Goal: Task Accomplishment & Management: Use online tool/utility

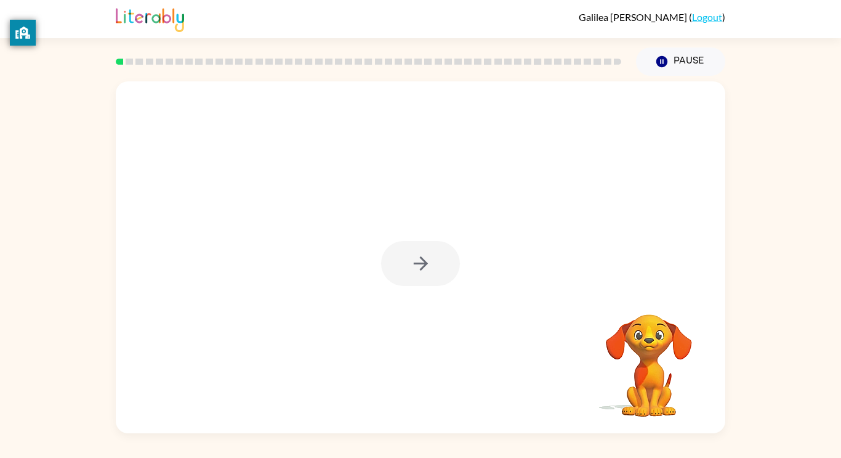
click at [429, 263] on div at bounding box center [420, 263] width 79 height 45
click at [439, 264] on button "button" at bounding box center [420, 263] width 79 height 45
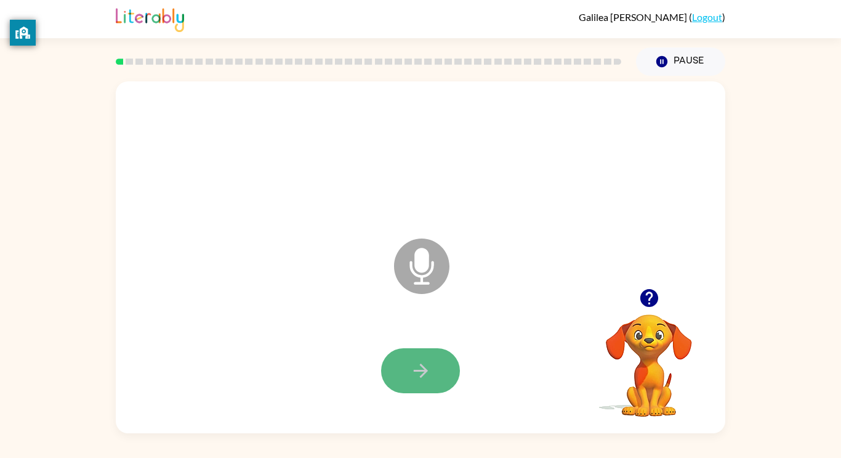
click at [433, 359] on button "button" at bounding box center [420, 370] width 79 height 45
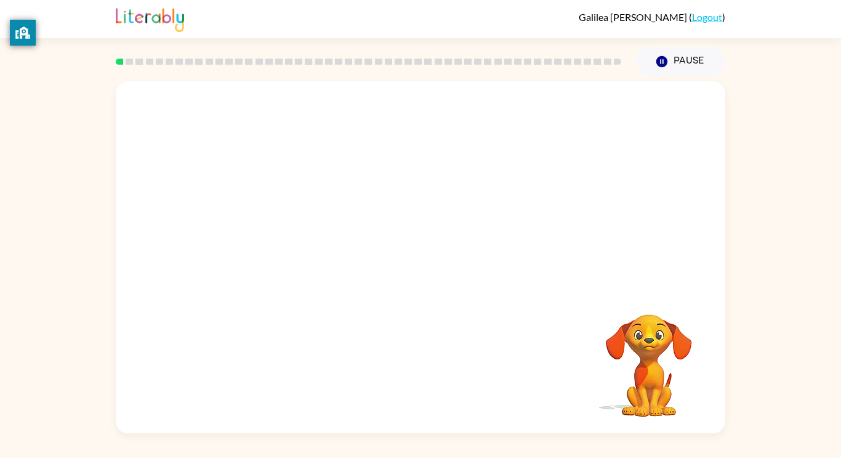
click at [531, 311] on div at bounding box center [421, 257] width 610 height 352
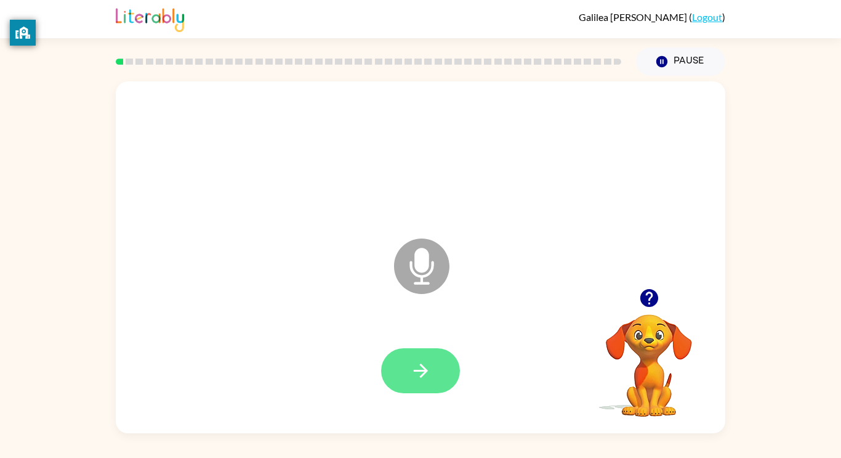
click at [421, 367] on icon "button" at bounding box center [421, 371] width 22 height 22
click at [435, 378] on button "button" at bounding box center [420, 370] width 79 height 45
click at [431, 375] on icon "button" at bounding box center [421, 371] width 22 height 22
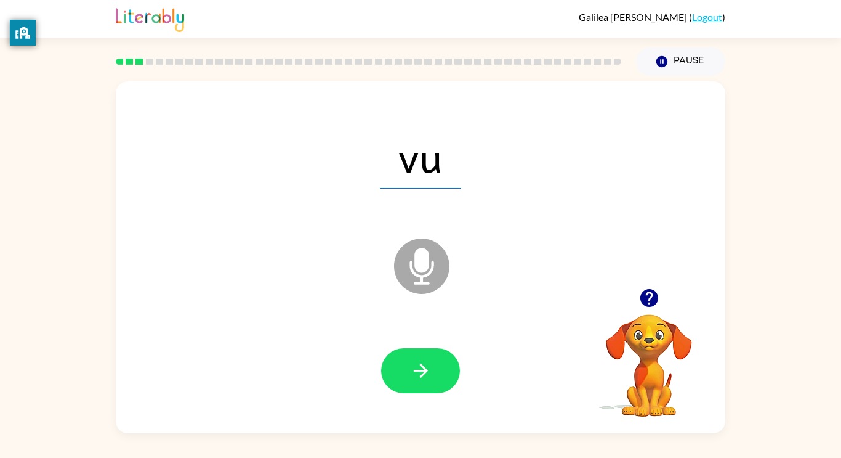
click at [428, 373] on icon "button" at bounding box center [421, 371] width 22 height 22
click at [427, 382] on button "button" at bounding box center [420, 370] width 79 height 45
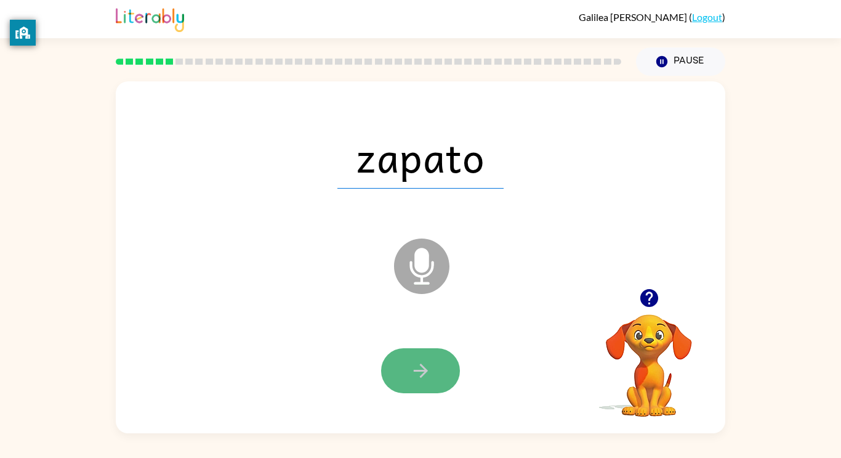
click at [434, 360] on button "button" at bounding box center [420, 370] width 79 height 45
click at [431, 376] on icon "button" at bounding box center [421, 371] width 22 height 22
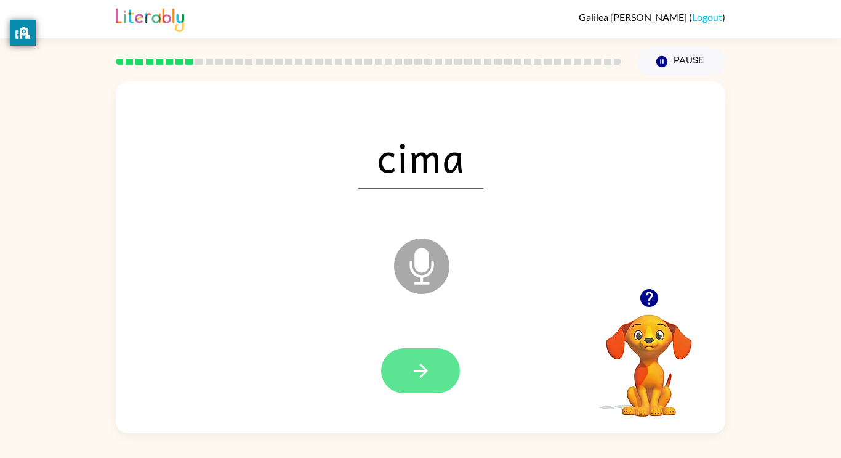
click at [427, 374] on icon "button" at bounding box center [421, 371] width 22 height 22
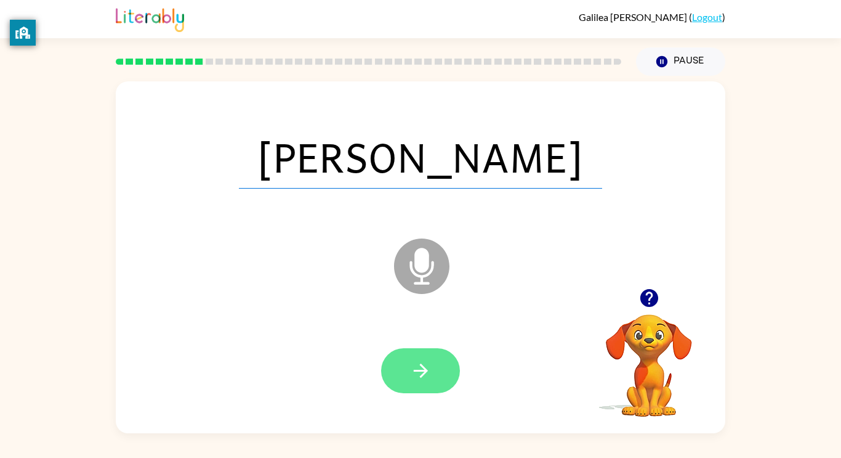
click at [435, 381] on button "button" at bounding box center [420, 370] width 79 height 45
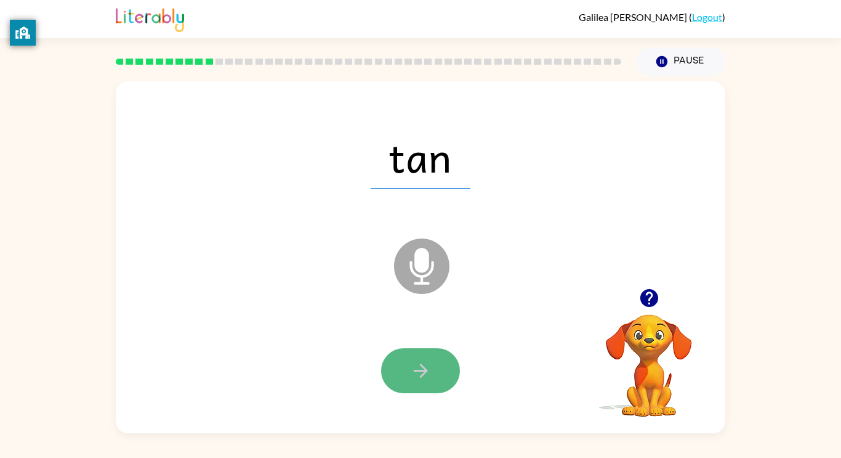
click at [426, 378] on icon "button" at bounding box center [421, 371] width 22 height 22
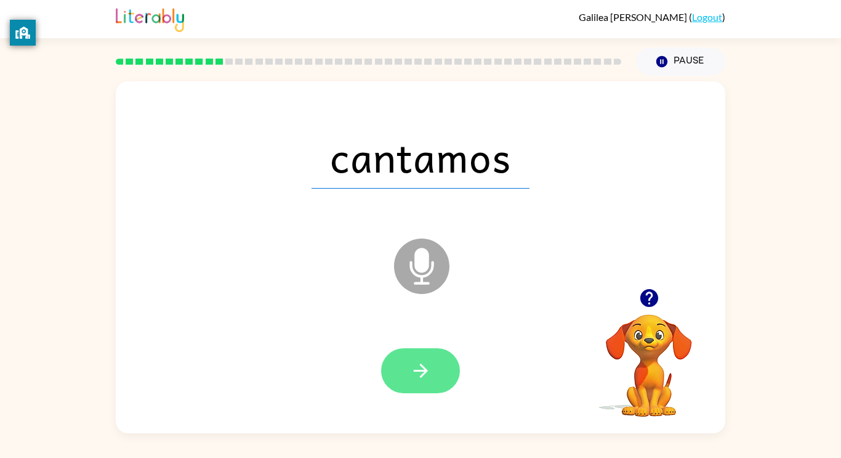
click at [427, 382] on button "button" at bounding box center [420, 370] width 79 height 45
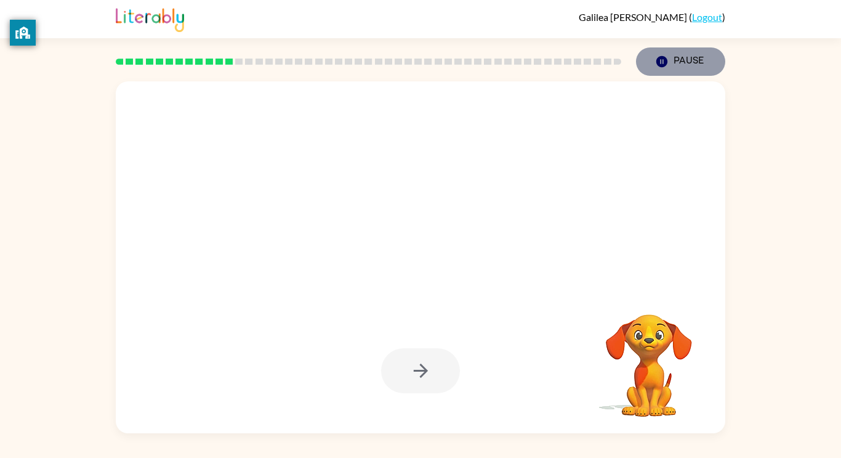
click at [705, 63] on button "Pause Pause" at bounding box center [680, 61] width 89 height 28
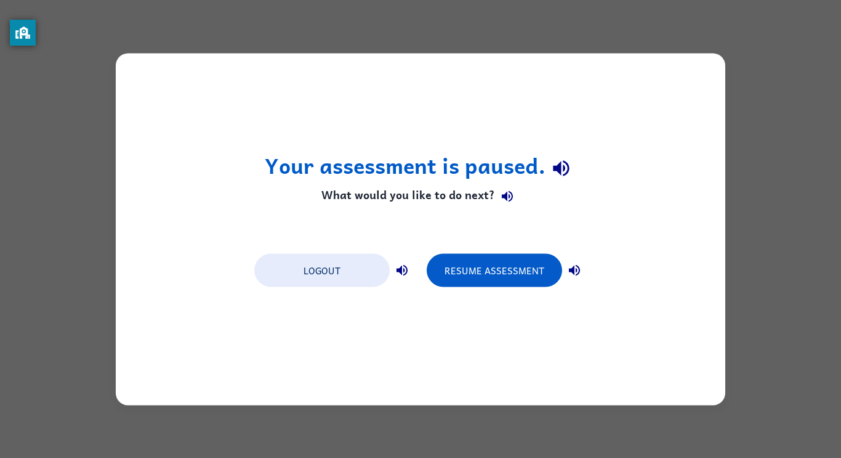
click at [840, 136] on div "Your assessment is paused. What would you like to do next? Logout Resume Assess…" at bounding box center [420, 229] width 841 height 458
click at [836, 137] on div "Your assessment is paused. What would you like to do next? Logout Resume Assess…" at bounding box center [420, 229] width 841 height 458
click at [761, 66] on div "Your assessment is paused. What would you like to do next? Logout Resume Assess…" at bounding box center [420, 229] width 841 height 458
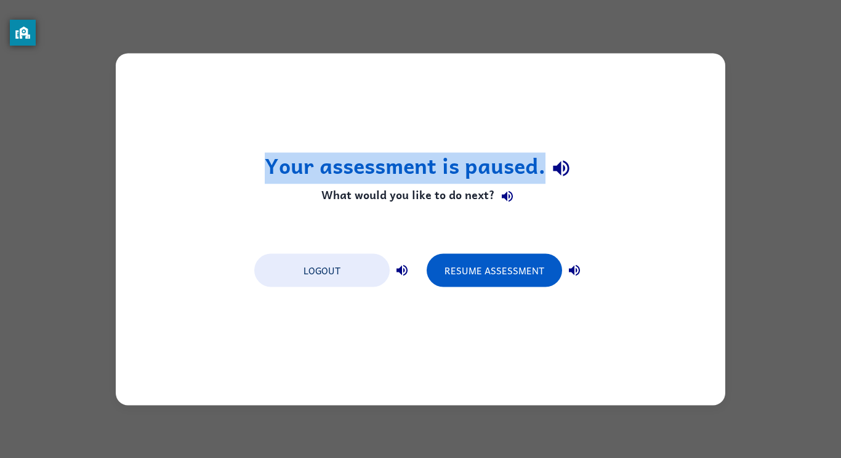
click at [761, 66] on div "Your assessment is paused. What would you like to do next? Logout Resume Assess…" at bounding box center [420, 229] width 841 height 458
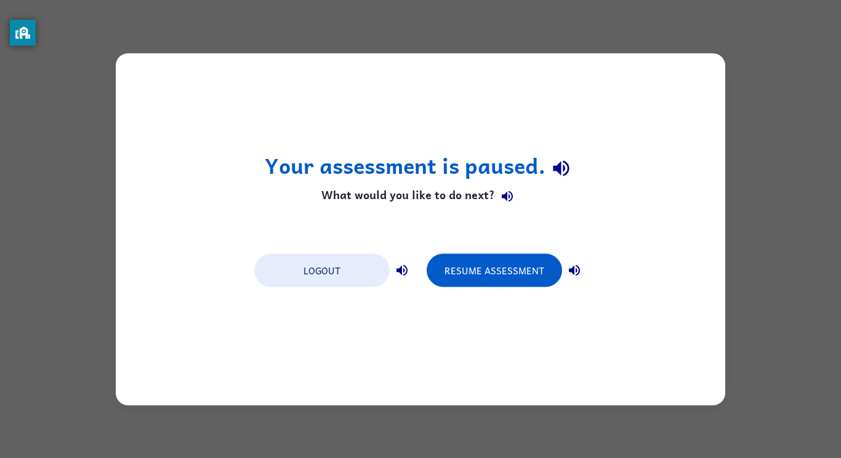
click at [780, 57] on div "Your assessment is paused. What would you like to do next? Logout Resume Assess…" at bounding box center [420, 229] width 841 height 458
click at [840, 12] on div "Your assessment is paused. What would you like to do next? Logout Resume Assess…" at bounding box center [420, 229] width 841 height 458
click at [779, 331] on div "Your assessment is paused. What would you like to do next? Logout Resume Assess…" at bounding box center [420, 229] width 841 height 458
click at [787, 330] on div "Your assessment is paused. What would you like to do next? Logout Resume Assess…" at bounding box center [420, 229] width 841 height 458
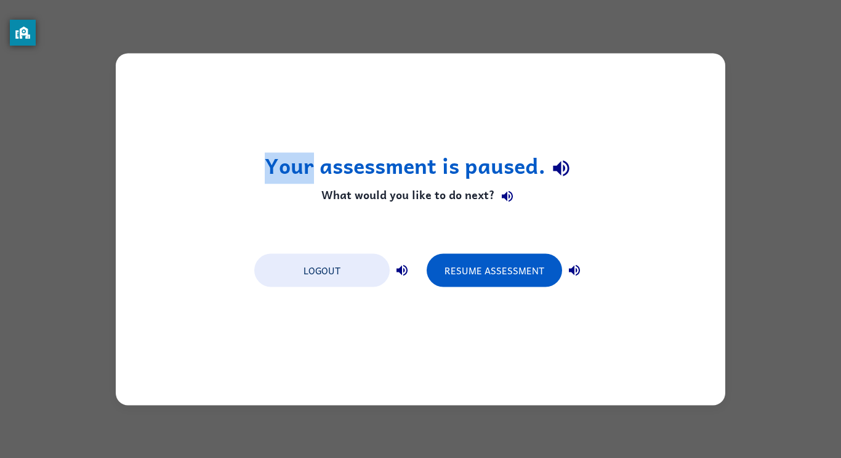
click at [787, 330] on div "Your assessment is paused. What would you like to do next? Logout Resume Assess…" at bounding box center [420, 229] width 841 height 458
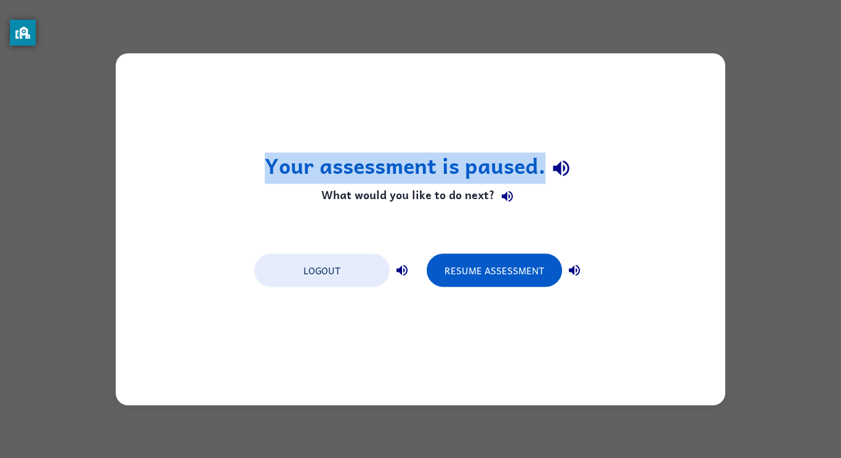
click at [787, 330] on div "Your assessment is paused. What would you like to do next? Logout Resume Assess…" at bounding box center [420, 229] width 841 height 458
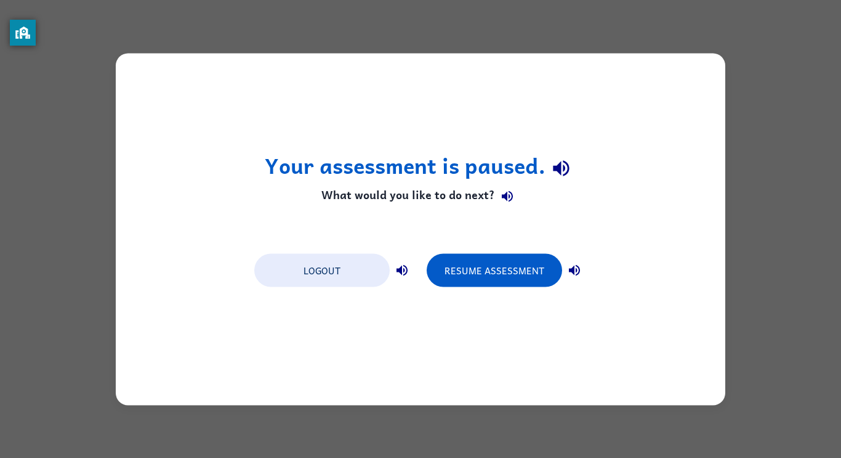
click at [787, 330] on div "Your assessment is paused. What would you like to do next? Logout Resume Assess…" at bounding box center [420, 229] width 841 height 458
click at [805, 145] on div "Your assessment is paused. What would you like to do next? Logout Resume Assess…" at bounding box center [420, 229] width 841 height 458
click at [810, 301] on div "Your assessment is paused. What would you like to do next? Logout Resume Assess…" at bounding box center [420, 229] width 841 height 458
click at [792, 300] on div "Your assessment is paused. What would you like to do next? Logout Resume Assess…" at bounding box center [420, 229] width 841 height 458
click at [490, 275] on button "Resume Assessment" at bounding box center [495, 269] width 136 height 33
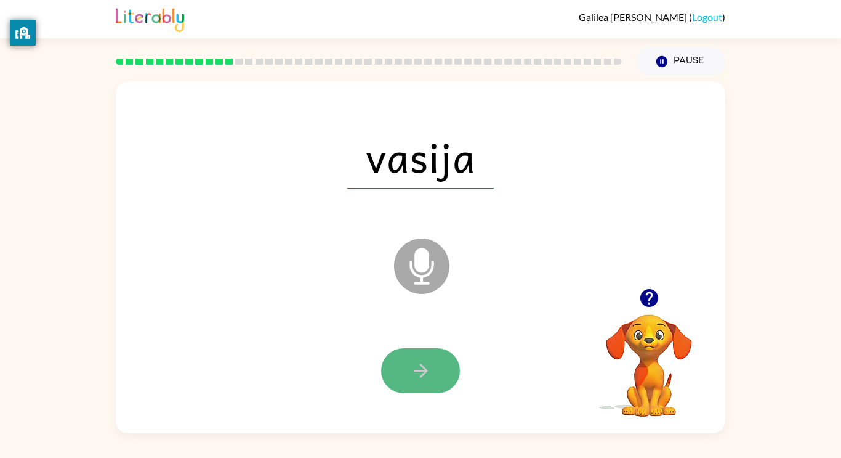
click at [410, 380] on icon "button" at bounding box center [421, 371] width 22 height 22
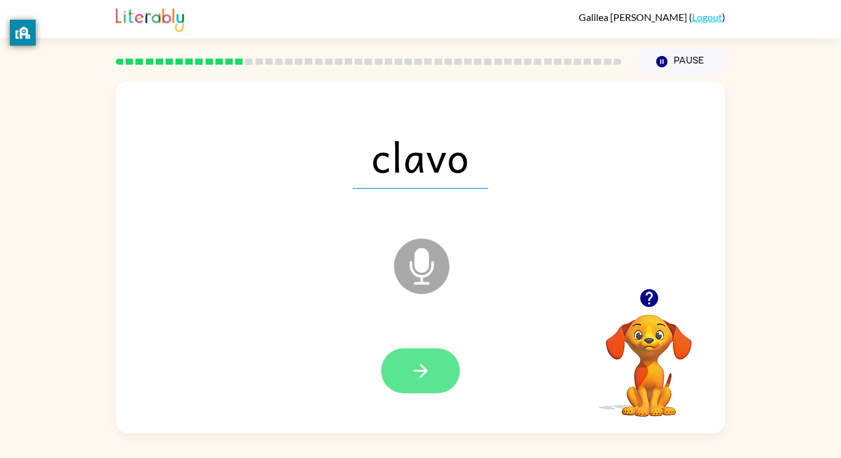
click at [416, 382] on button "button" at bounding box center [420, 370] width 79 height 45
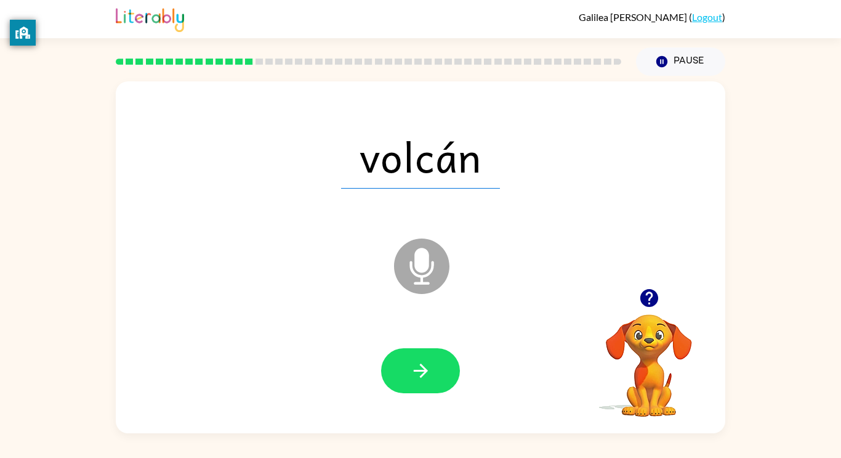
click at [416, 382] on button "button" at bounding box center [420, 370] width 79 height 45
click at [416, 382] on div at bounding box center [420, 370] width 79 height 45
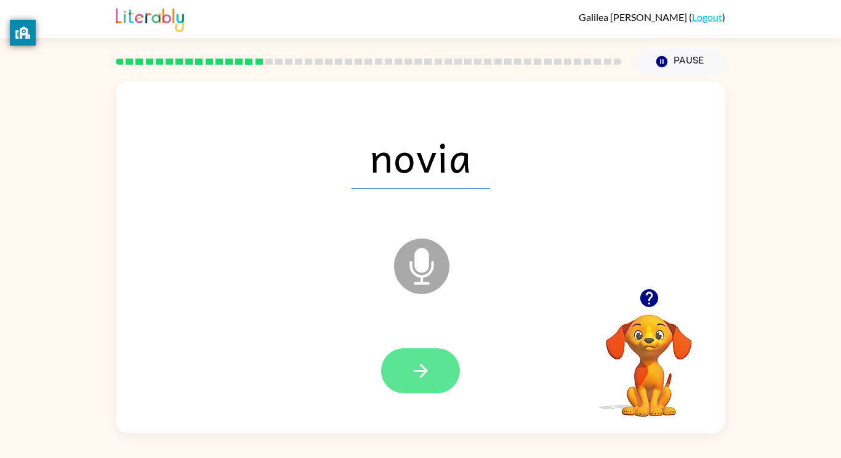
click at [423, 371] on icon "button" at bounding box center [421, 371] width 22 height 22
click at [420, 376] on icon "button" at bounding box center [420, 370] width 14 height 14
click at [421, 367] on icon "button" at bounding box center [421, 371] width 22 height 22
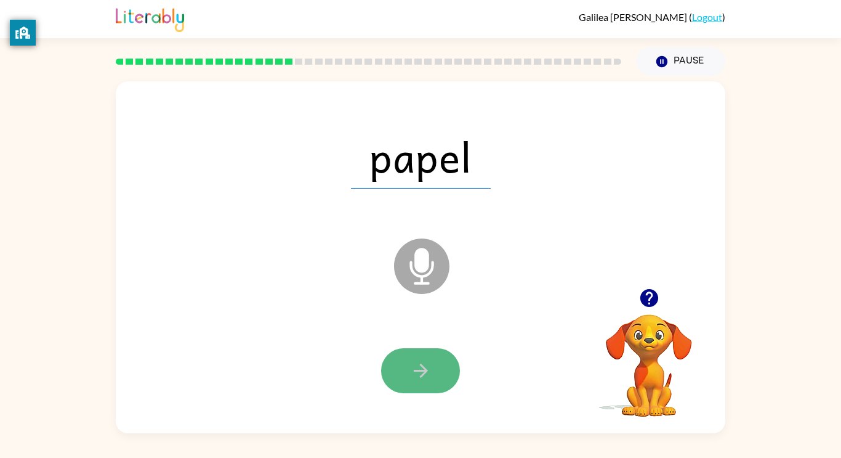
click at [436, 382] on button "button" at bounding box center [420, 370] width 79 height 45
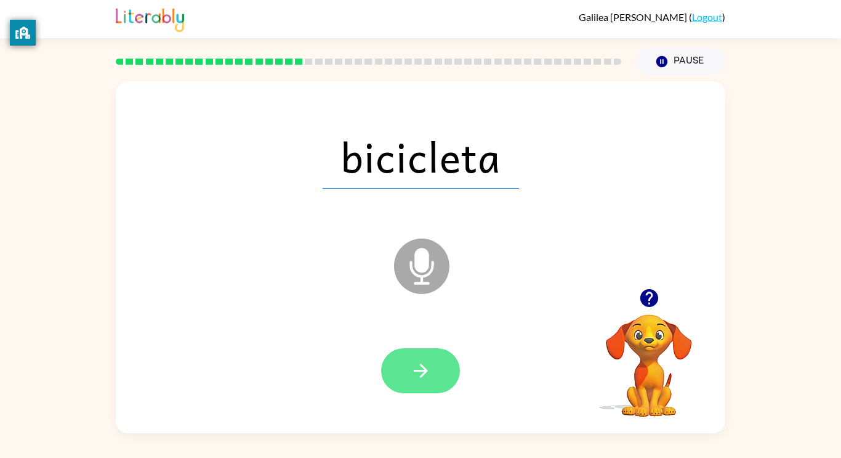
click at [435, 383] on button "button" at bounding box center [420, 370] width 79 height 45
click at [438, 386] on button "button" at bounding box center [420, 370] width 79 height 45
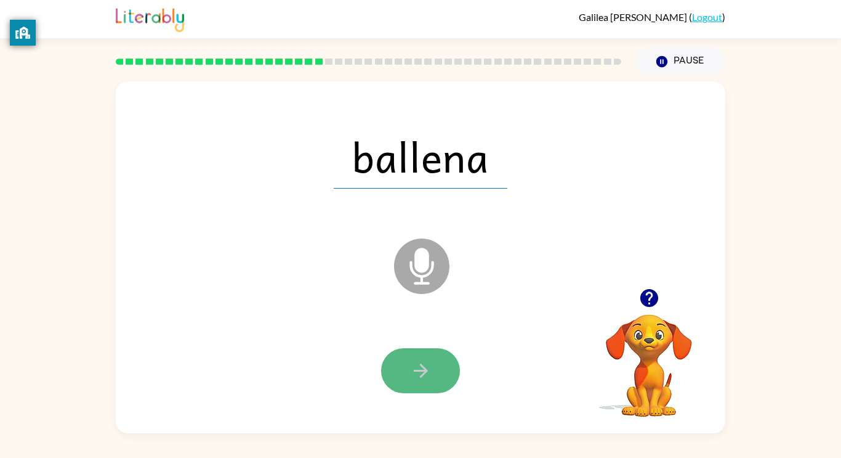
click at [435, 376] on button "button" at bounding box center [420, 370] width 79 height 45
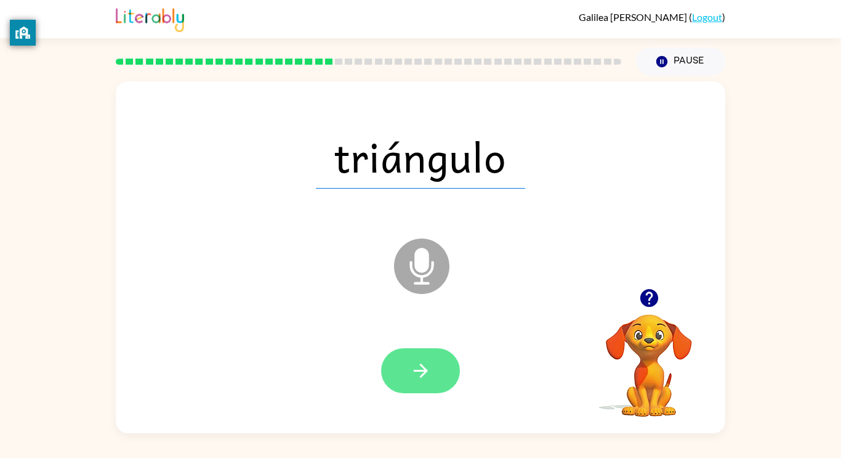
click at [415, 358] on button "button" at bounding box center [420, 370] width 79 height 45
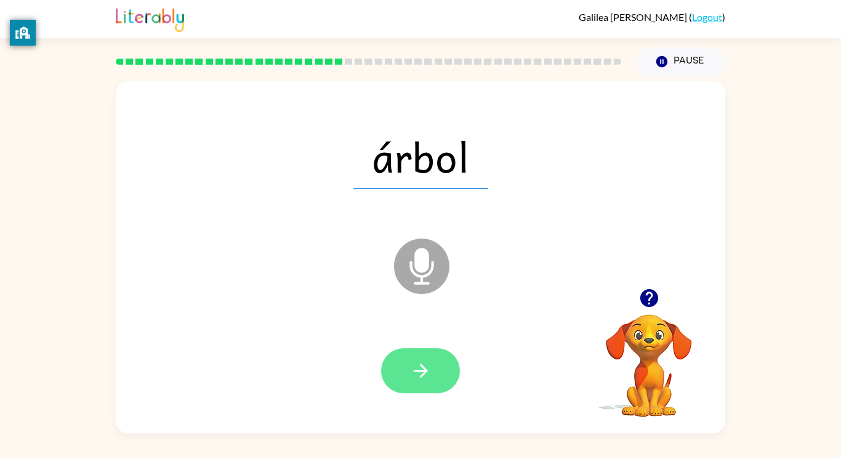
click at [397, 360] on button "button" at bounding box center [420, 370] width 79 height 45
click at [410, 368] on icon "button" at bounding box center [421, 371] width 22 height 22
click at [427, 384] on button "button" at bounding box center [420, 370] width 79 height 45
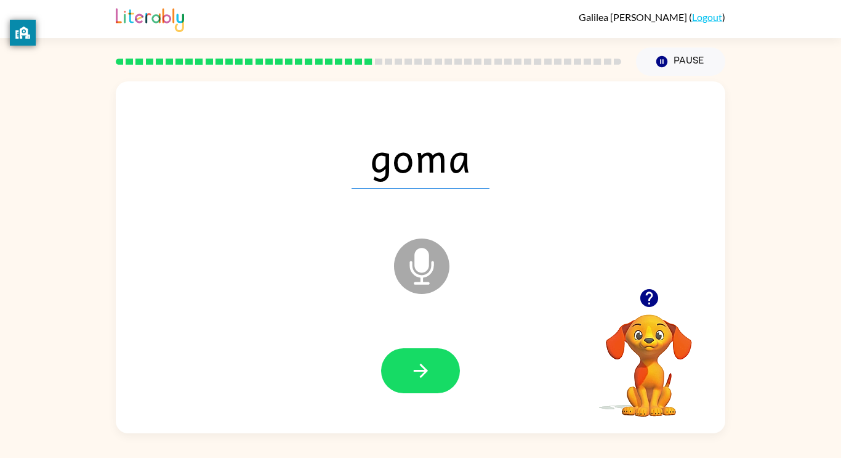
click at [427, 384] on button "button" at bounding box center [420, 370] width 79 height 45
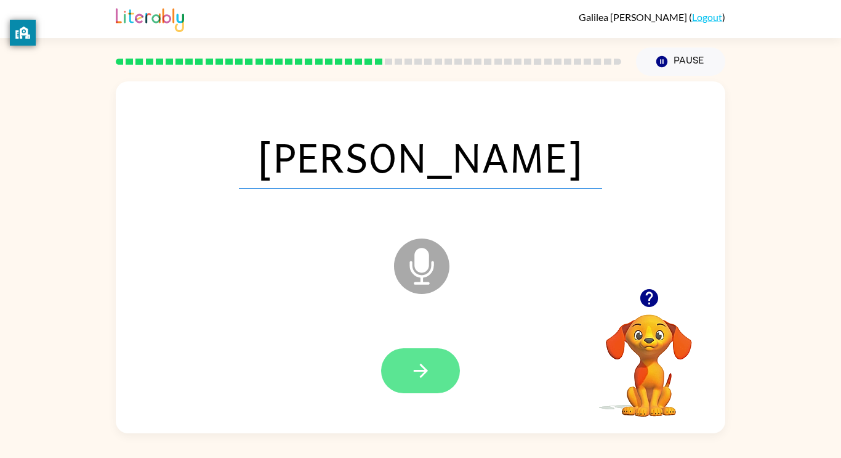
click at [426, 381] on icon "button" at bounding box center [421, 371] width 22 height 22
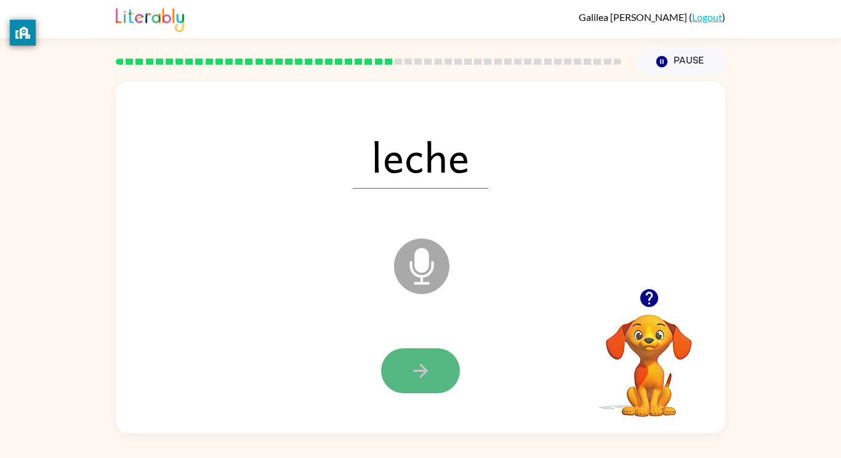
click at [423, 362] on icon "button" at bounding box center [421, 371] width 22 height 22
click at [426, 354] on button "button" at bounding box center [420, 370] width 79 height 45
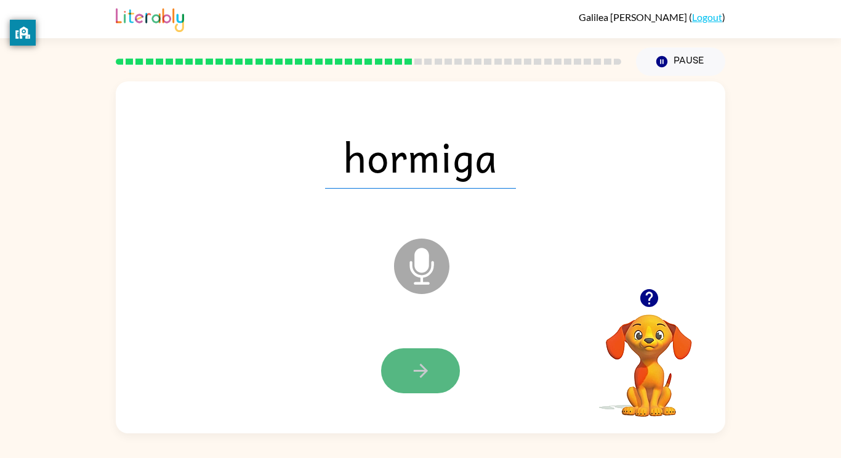
click at [433, 363] on button "button" at bounding box center [420, 370] width 79 height 45
click at [415, 378] on icon "button" at bounding box center [421, 371] width 22 height 22
click at [435, 381] on button "button" at bounding box center [420, 370] width 79 height 45
click at [440, 376] on button "button" at bounding box center [420, 370] width 79 height 45
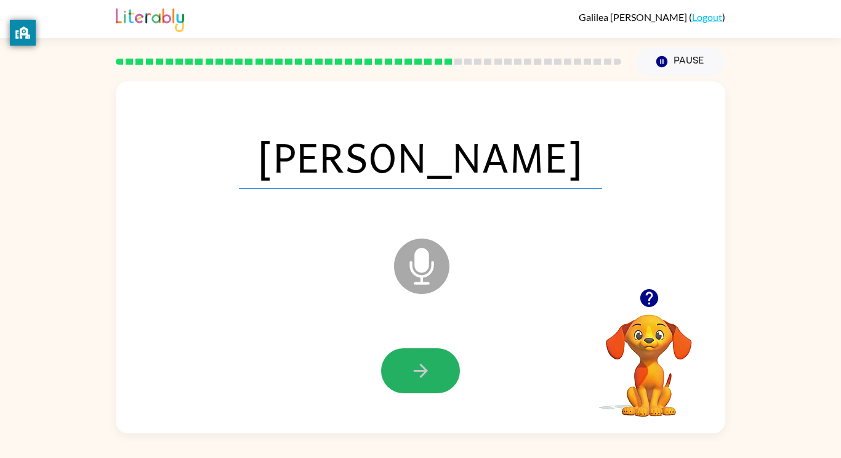
click at [440, 376] on button "button" at bounding box center [420, 370] width 79 height 45
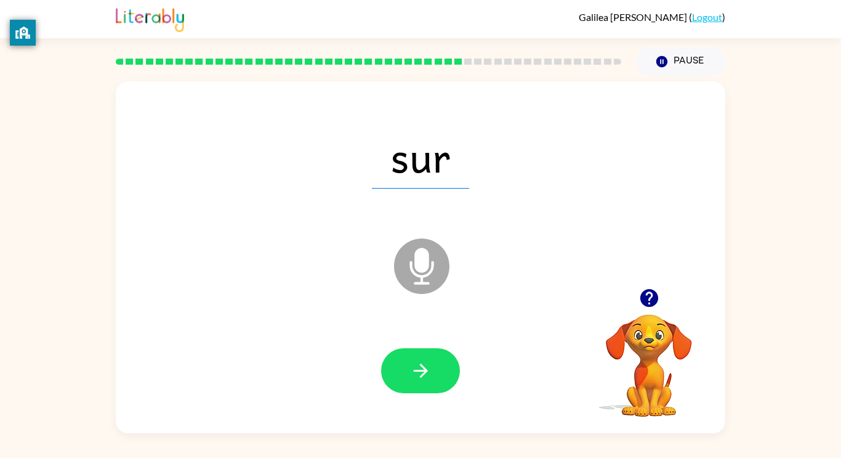
click at [440, 376] on button "button" at bounding box center [420, 370] width 79 height 45
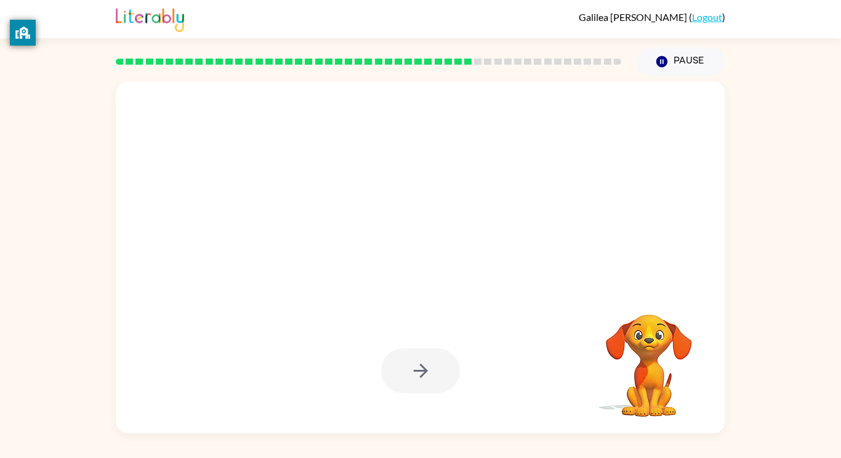
click at [445, 384] on div at bounding box center [420, 370] width 79 height 45
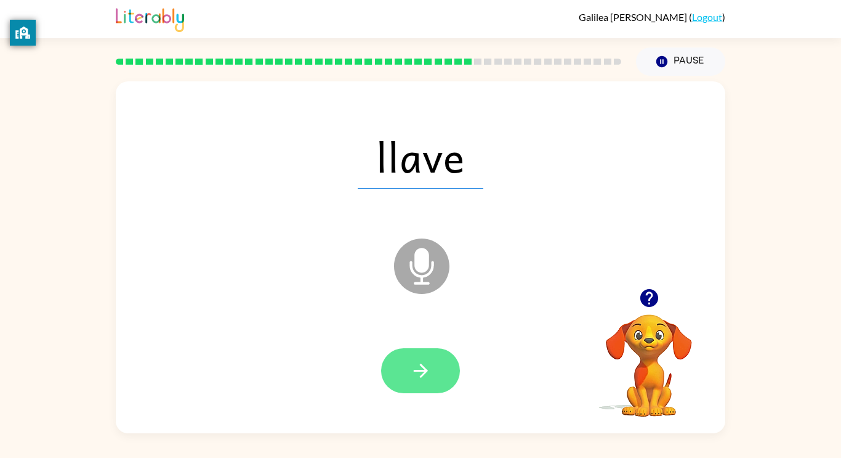
click at [445, 368] on button "button" at bounding box center [420, 370] width 79 height 45
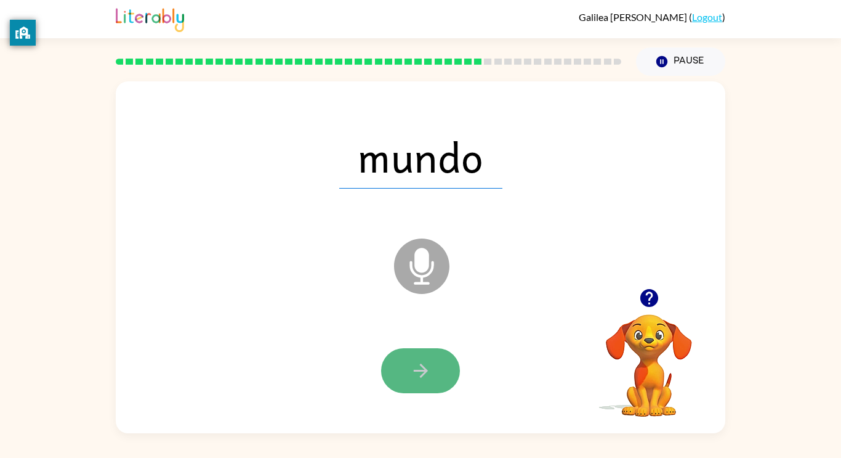
click at [410, 370] on icon "button" at bounding box center [421, 371] width 22 height 22
click at [442, 374] on button "button" at bounding box center [420, 370] width 79 height 45
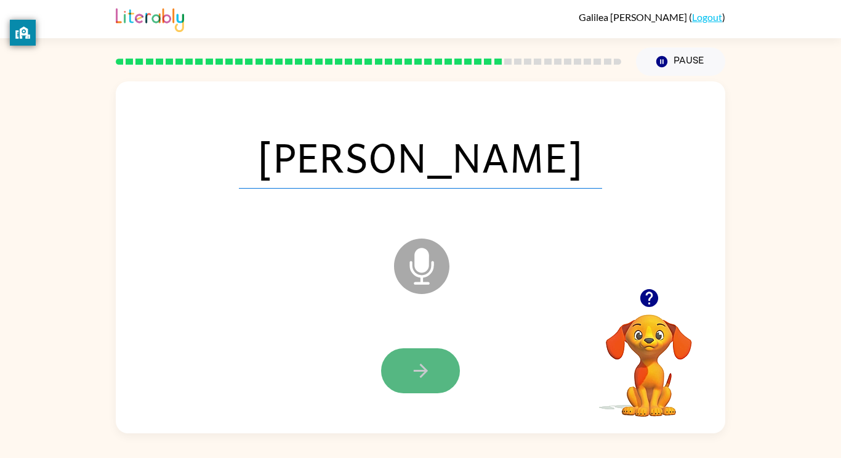
click at [448, 371] on button "button" at bounding box center [420, 370] width 79 height 45
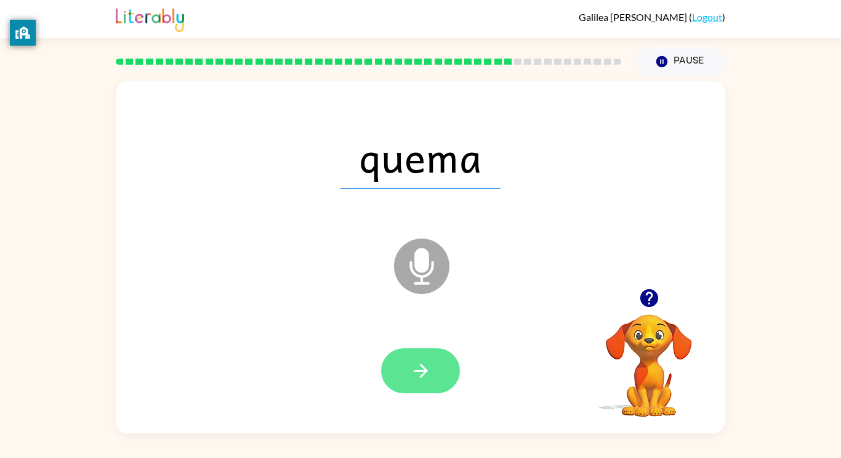
click at [422, 376] on icon "button" at bounding box center [420, 370] width 14 height 14
click at [432, 374] on button "button" at bounding box center [420, 370] width 79 height 45
click at [432, 378] on button "button" at bounding box center [420, 370] width 79 height 45
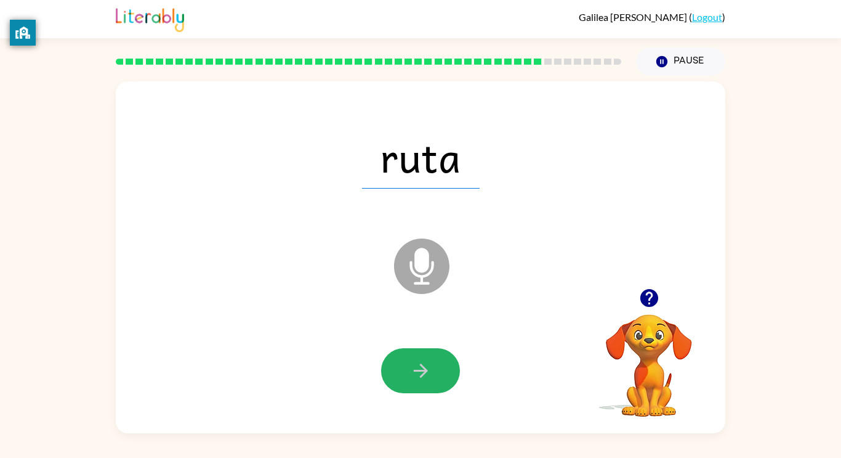
click at [432, 378] on button "button" at bounding box center [420, 370] width 79 height 45
click at [433, 377] on button "button" at bounding box center [420, 370] width 79 height 45
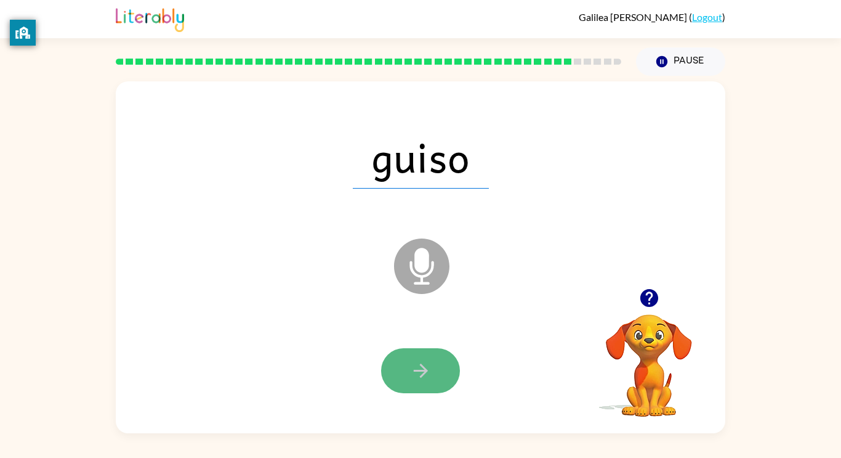
click at [437, 364] on button "button" at bounding box center [420, 370] width 79 height 45
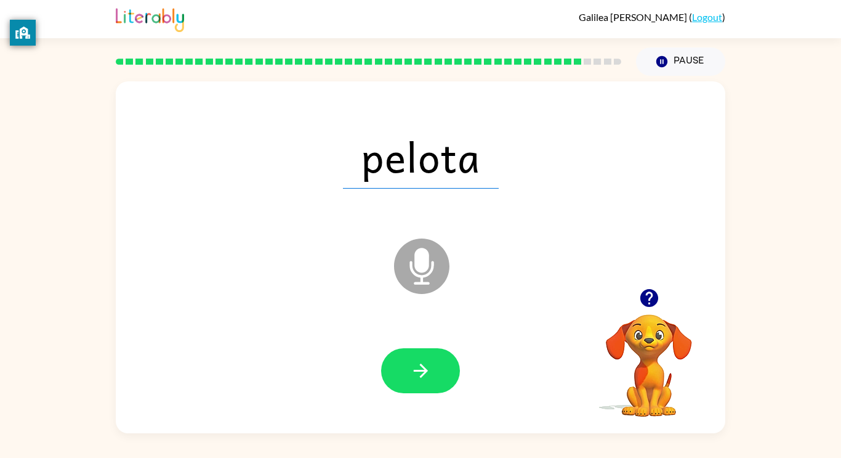
click at [437, 364] on button "button" at bounding box center [420, 370] width 79 height 45
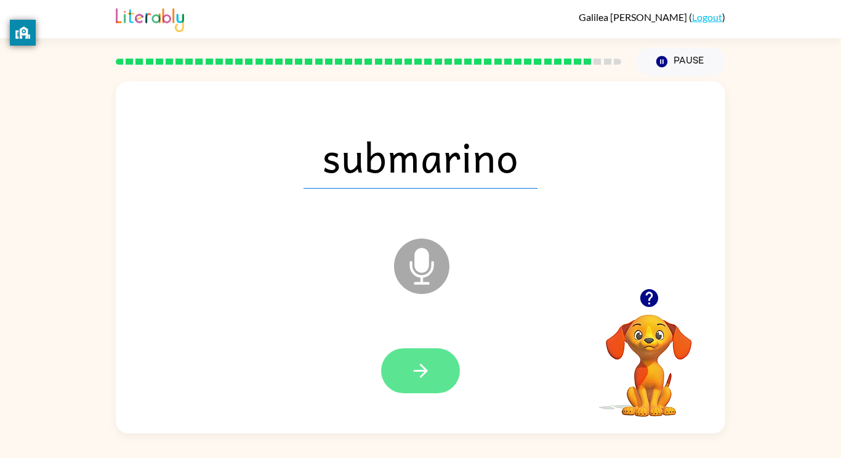
click at [411, 382] on button "button" at bounding box center [420, 370] width 79 height 45
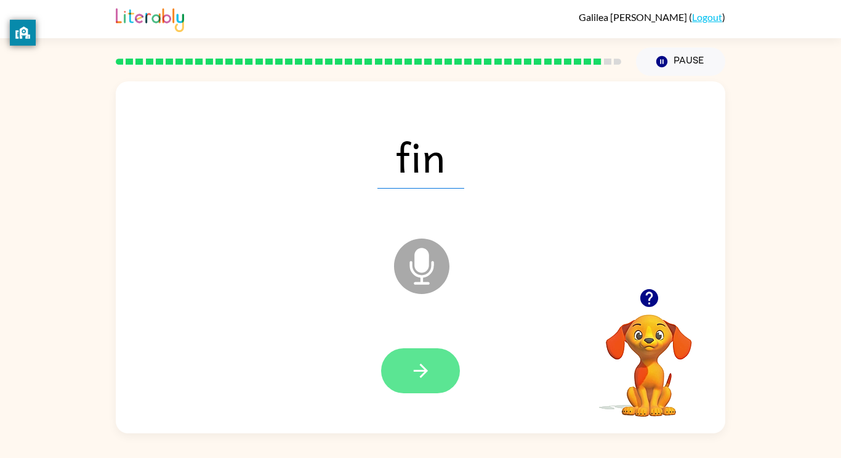
click at [413, 384] on button "button" at bounding box center [420, 370] width 79 height 45
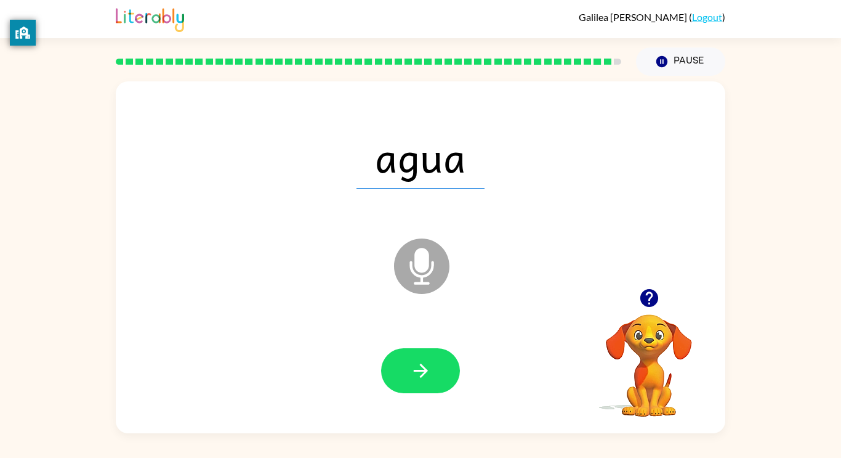
click at [441, 394] on div at bounding box center [420, 370] width 585 height 101
click at [444, 385] on button "button" at bounding box center [420, 370] width 79 height 45
